Goal: Information Seeking & Learning: Learn about a topic

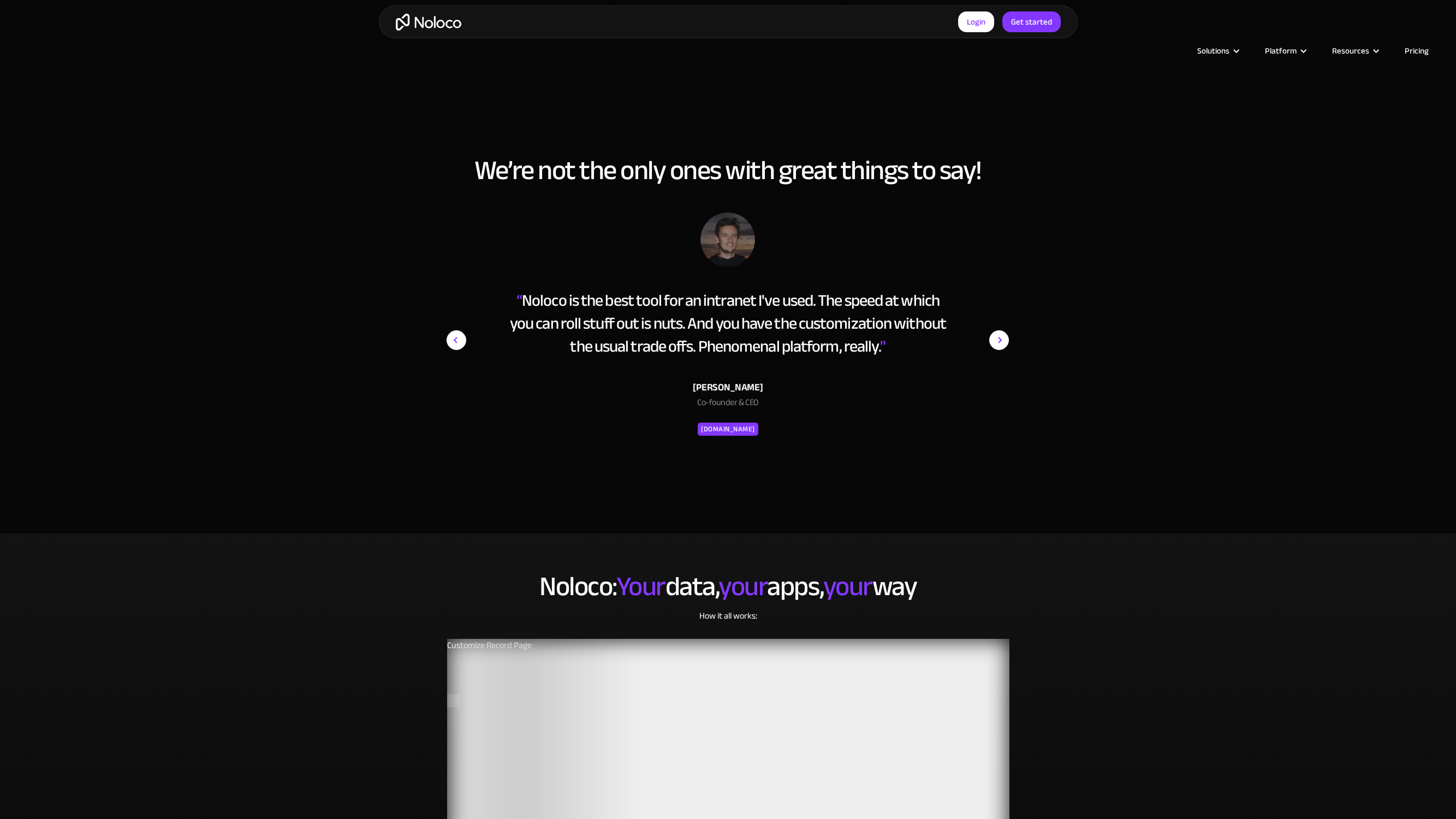
scroll to position [1605, 0]
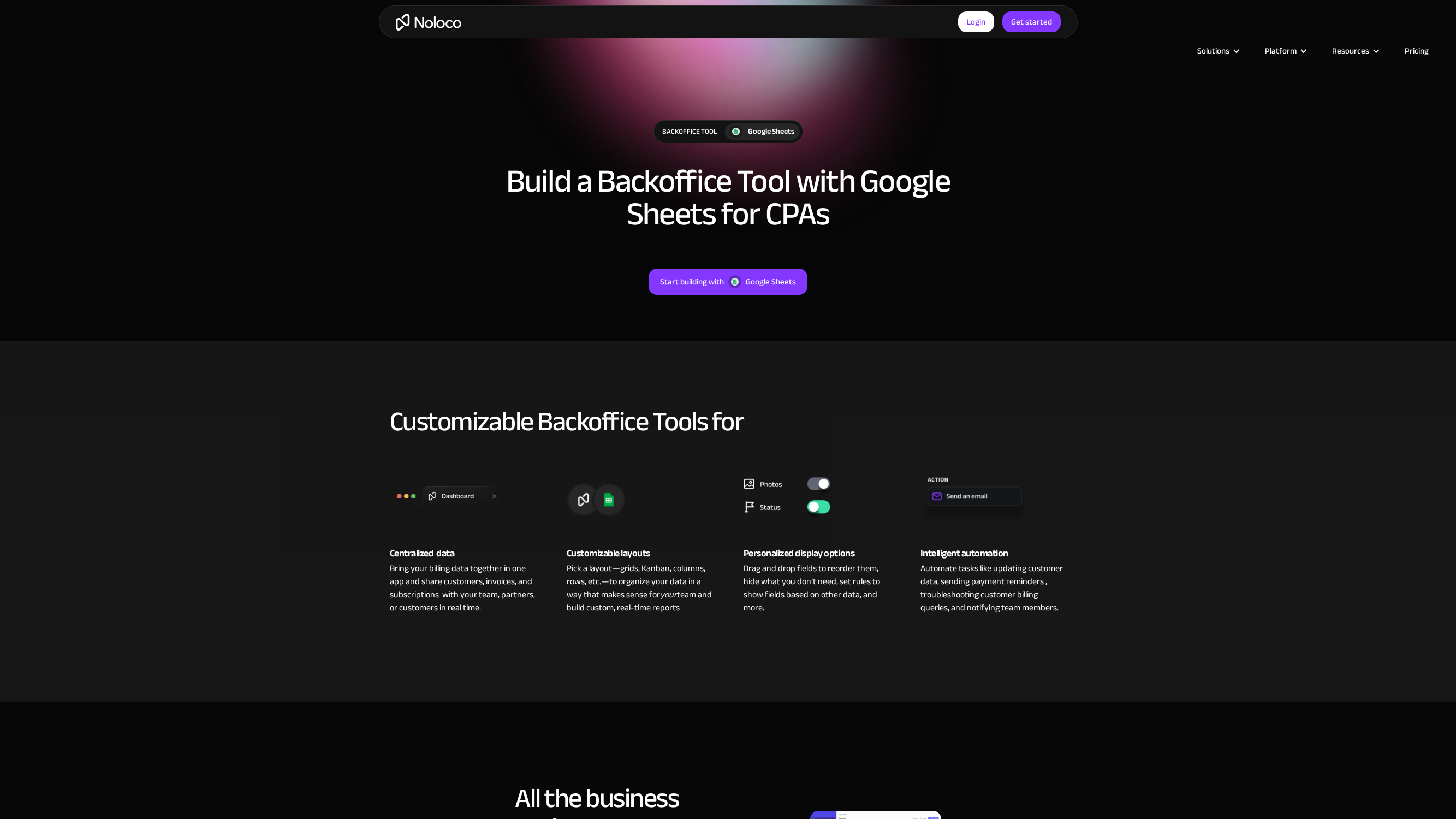
scroll to position [693, 0]
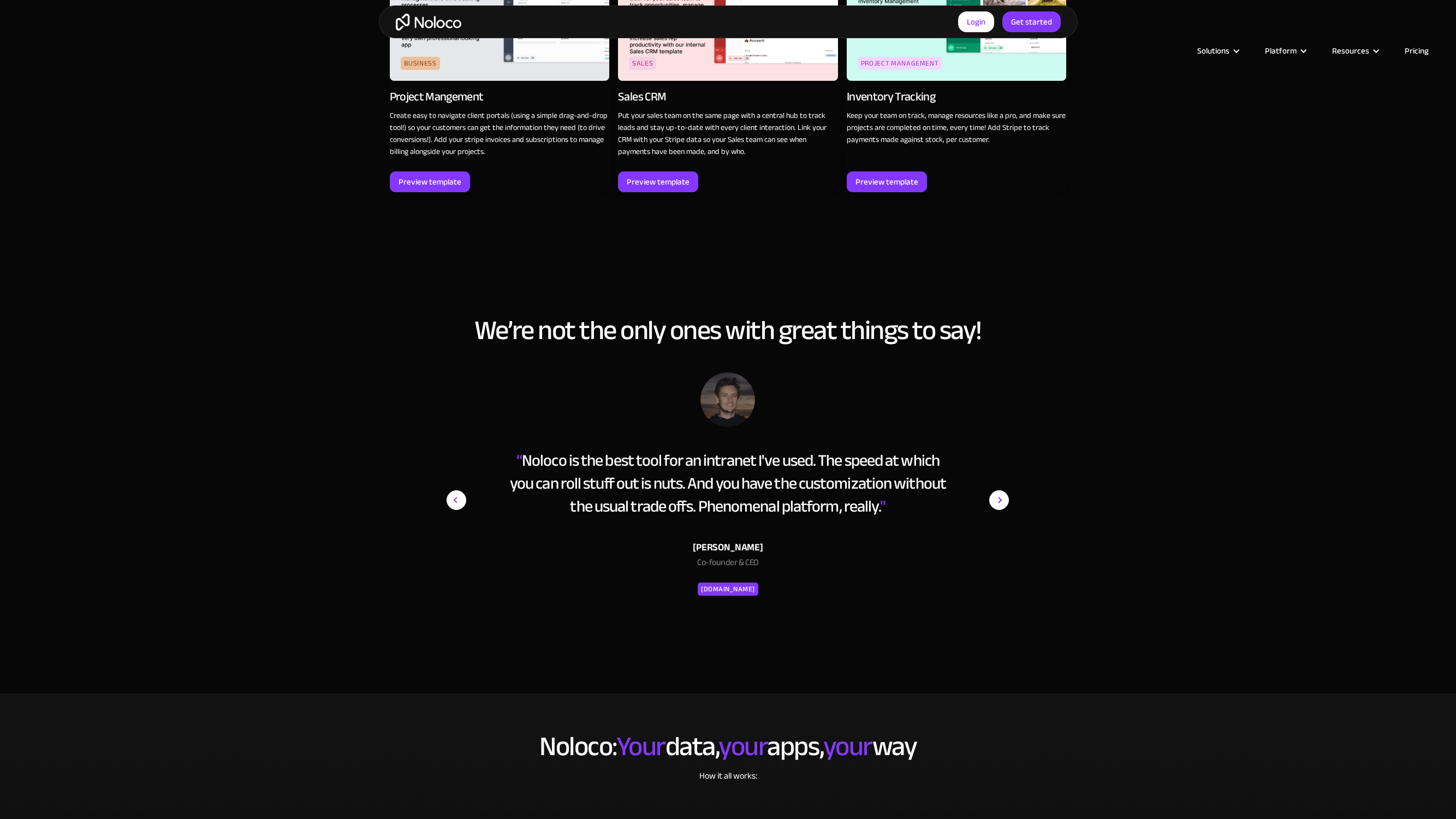
scroll to position [2198, 0]
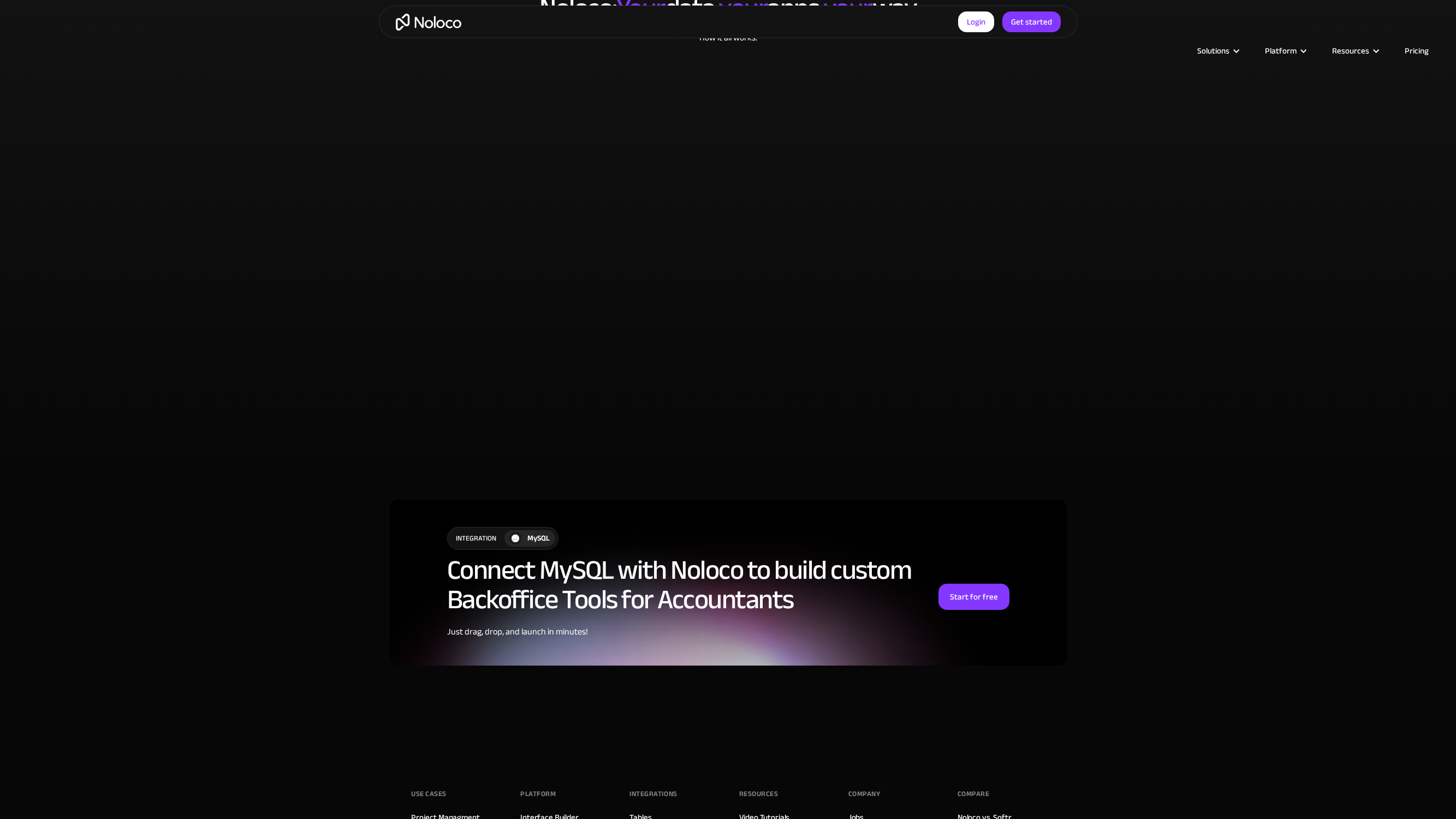
scroll to position [2595, 0]
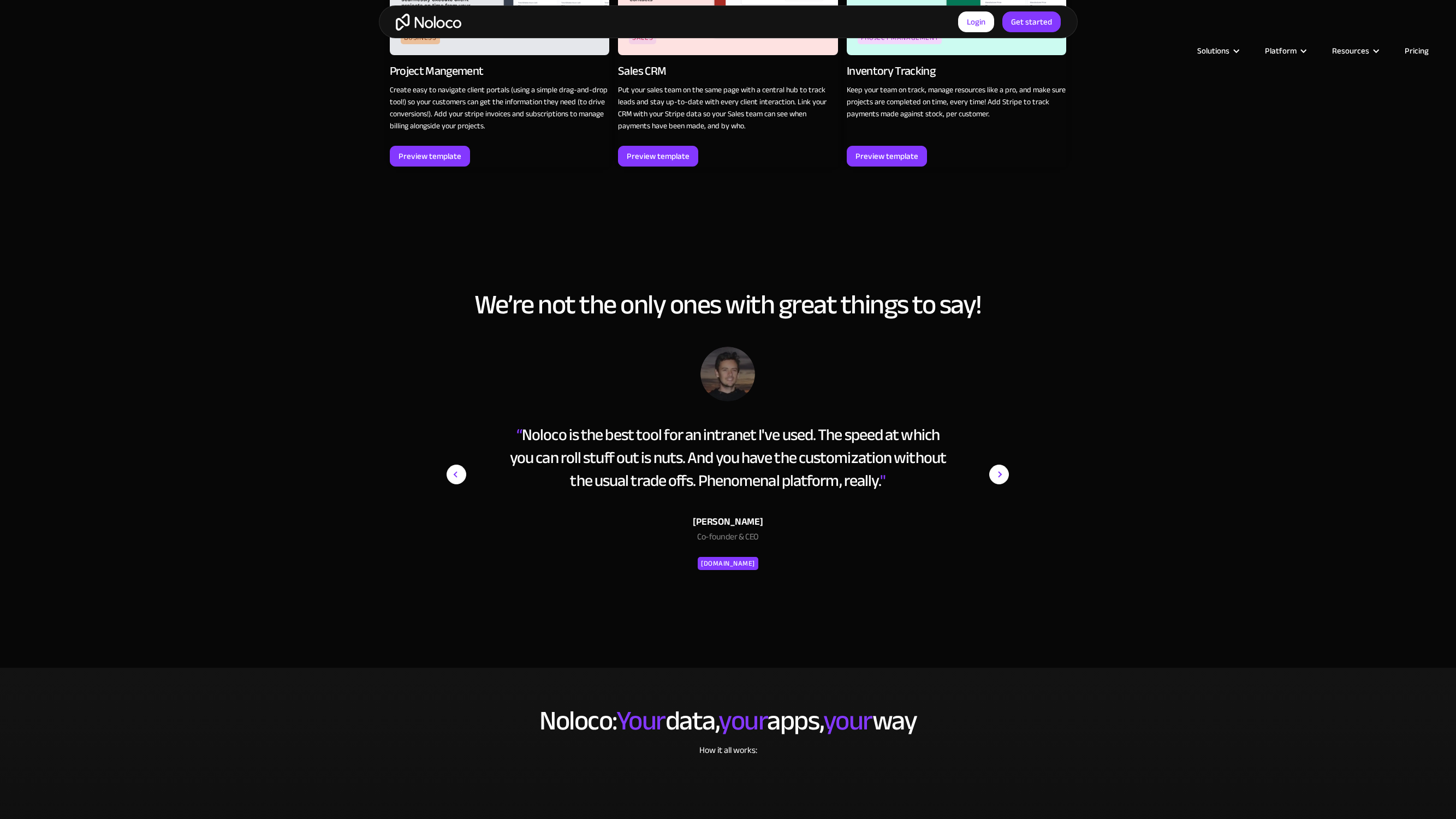
scroll to position [2197, 0]
